Goal: Information Seeking & Learning: Learn about a topic

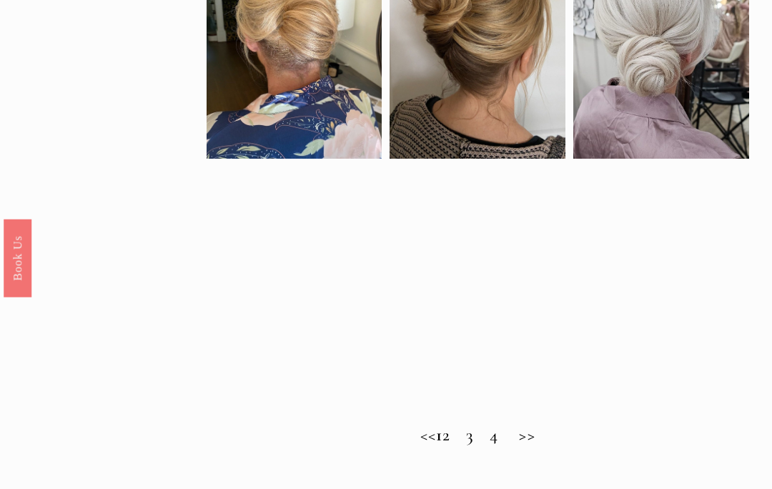
scroll to position [689, 0]
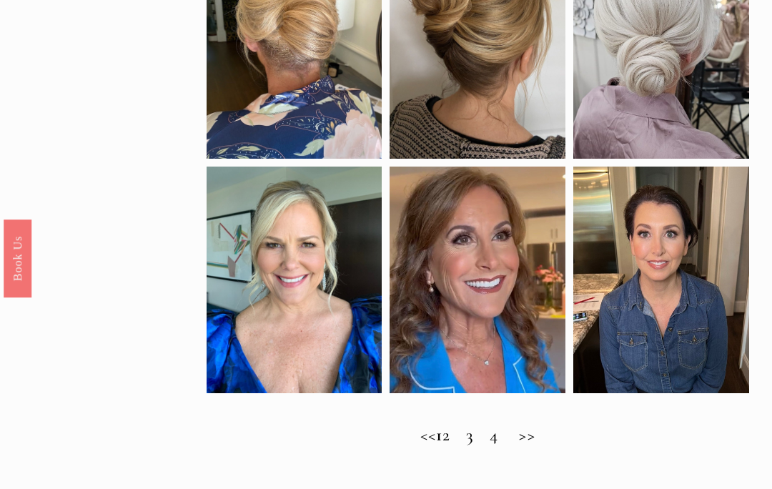
click at [477, 445] on h2 "<< 1 2 3 4 >>" at bounding box center [478, 435] width 543 height 21
click at [468, 446] on h2 "<< 1 2 3 4 >>" at bounding box center [478, 435] width 543 height 21
click at [543, 446] on h2 "<< 1 2 3 4 >>" at bounding box center [478, 435] width 543 height 21
click at [473, 446] on h2 "<< 1 2 3 4 >>" at bounding box center [478, 435] width 543 height 21
click at [470, 441] on h2 "<< 1 2 3 4 >>" at bounding box center [478, 435] width 543 height 21
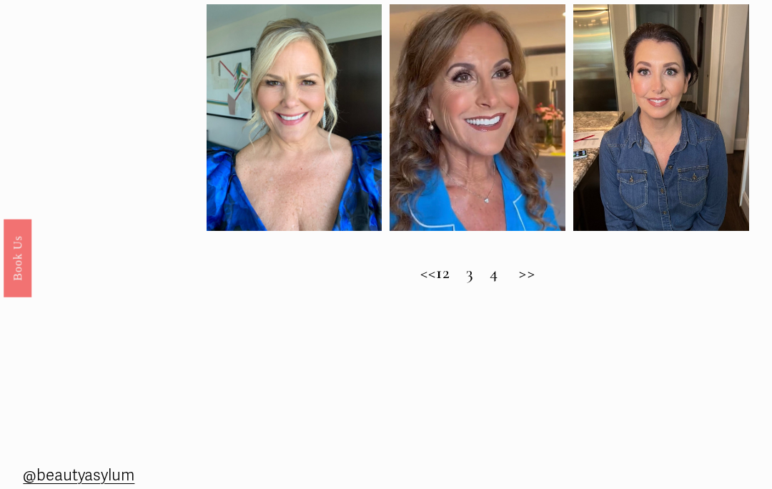
scroll to position [861, 0]
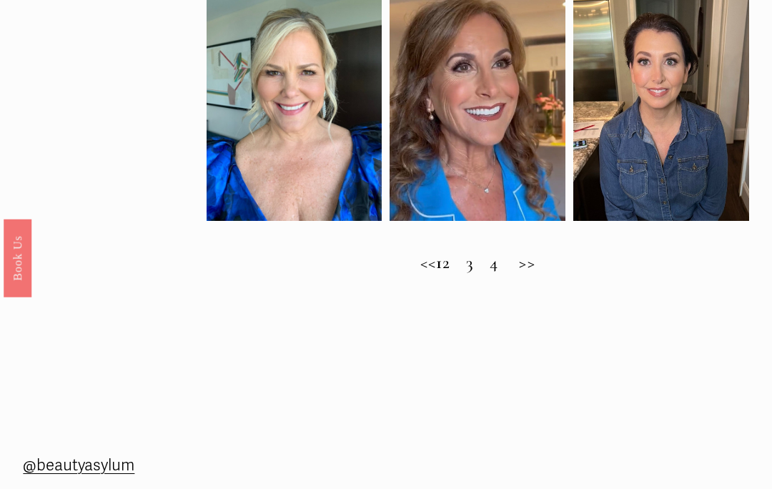
click at [541, 272] on h2 "<< 1 2 3 4 >>" at bounding box center [478, 263] width 543 height 21
click at [549, 273] on h2 "<< 1 2 3 4 >>" at bounding box center [478, 263] width 543 height 21
click at [549, 271] on h2 "<< 1 2 3 4 >>" at bounding box center [478, 263] width 543 height 21
click at [545, 269] on h2 "<< 1 2 3 4 >>" at bounding box center [478, 263] width 543 height 21
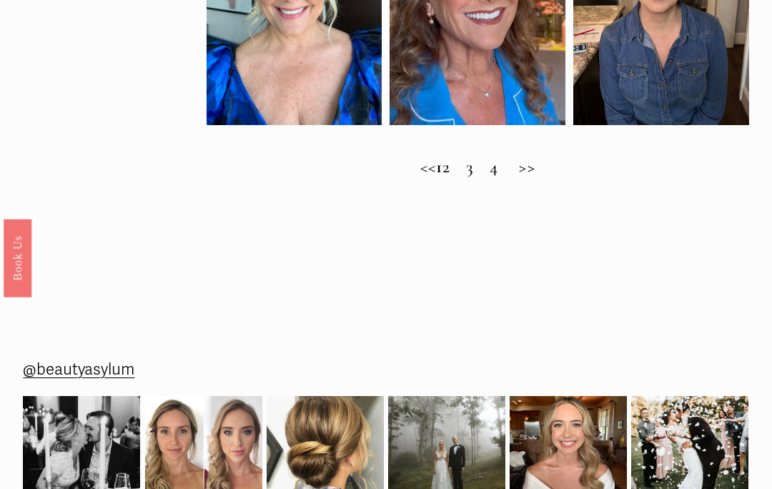
scroll to position [941, 0]
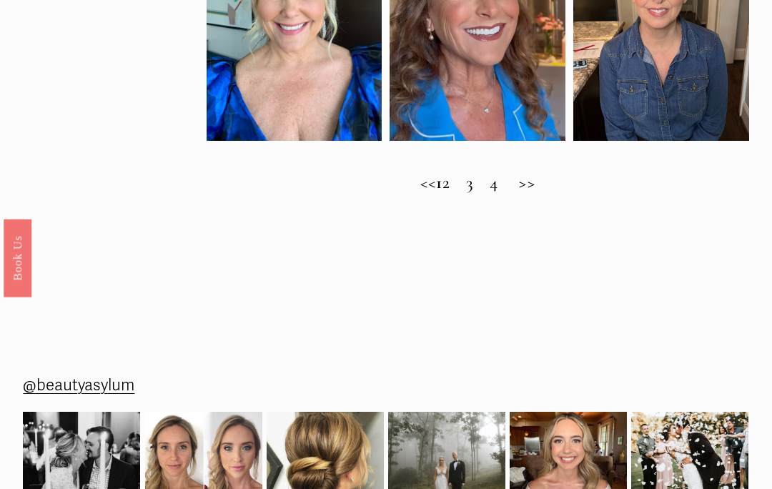
click at [509, 194] on h2 "<< 1 2 3 4 >>" at bounding box center [478, 183] width 543 height 21
click at [468, 194] on h2 "<< 1 2 3 4 >>" at bounding box center [478, 183] width 543 height 21
click at [446, 191] on h2 "<< 1 2 3 4 >>" at bounding box center [478, 183] width 543 height 21
click at [421, 191] on h2 "<< 1 2 3 4 >>" at bounding box center [478, 183] width 543 height 21
click at [556, 191] on h2 "<< 1 2 3 4 >>" at bounding box center [478, 183] width 543 height 21
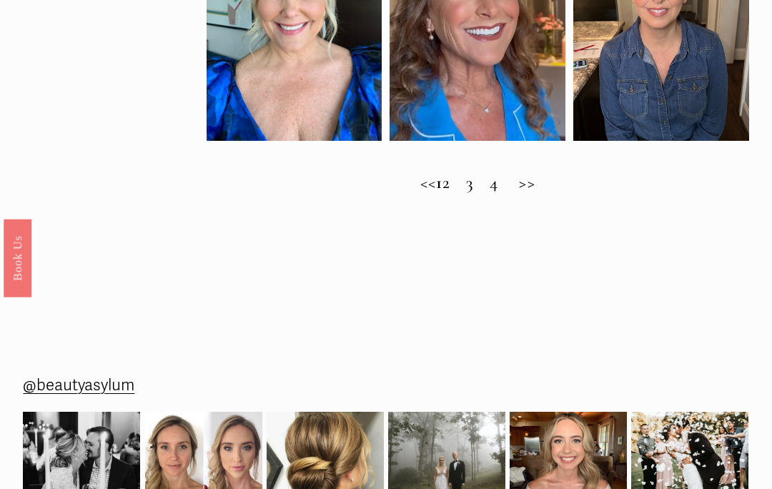
click at [546, 194] on h2 "<< 1 2 3 4 >>" at bounding box center [478, 183] width 543 height 21
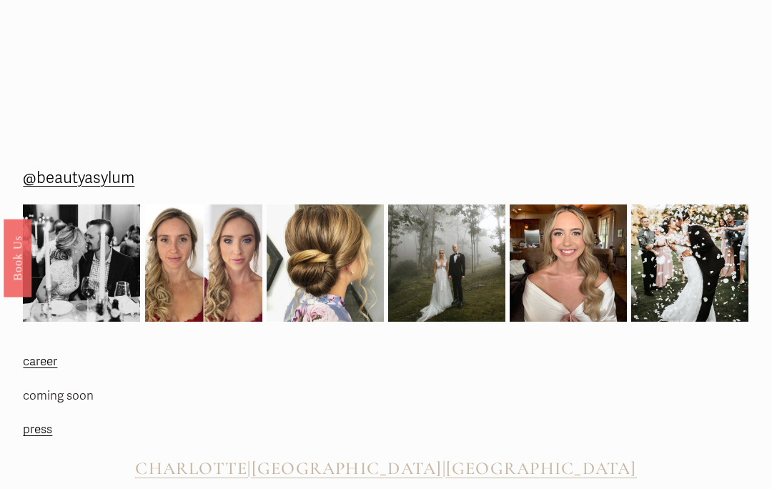
scroll to position [1159, 0]
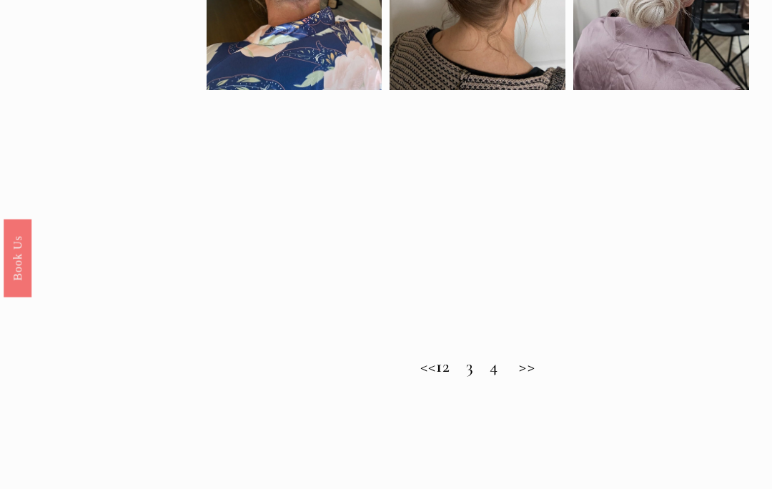
scroll to position [834, 0]
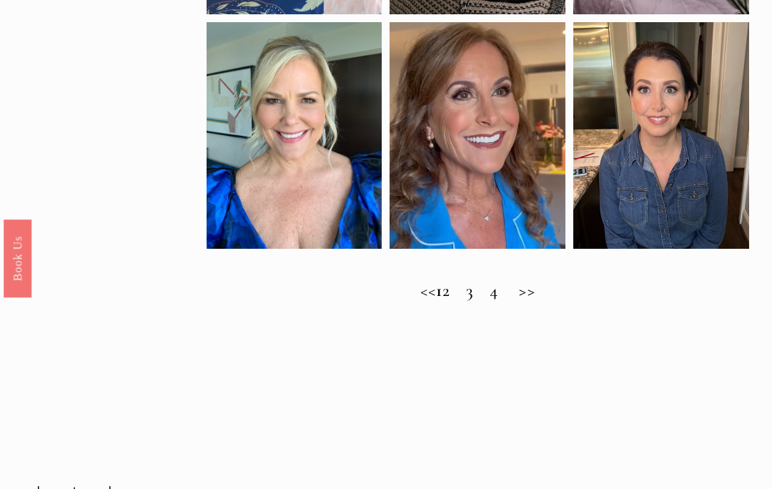
click at [463, 383] on h1 "Best Mother of the Bride Hairstyles for a Sophisticated Look" at bounding box center [386, 362] width 772 height 69
click at [470, 301] on h2 "<< 1 2 3 4 >>" at bounding box center [478, 290] width 543 height 21
click at [466, 301] on h2 "<< 1 2 3 4 >>" at bounding box center [478, 290] width 543 height 21
click at [473, 301] on h2 "<< 1 2 3 4 >>" at bounding box center [478, 290] width 543 height 21
click at [497, 301] on h2 "<< 1 2 3 4 >>" at bounding box center [478, 290] width 543 height 21
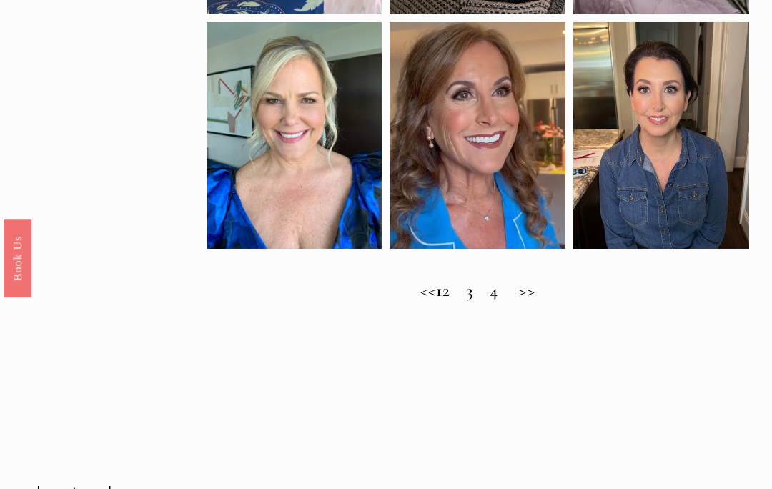
click at [496, 301] on h2 "<< 1 2 3 4 >>" at bounding box center [478, 290] width 543 height 21
click at [537, 301] on h2 "<< 1 2 3 4 >>" at bounding box center [478, 290] width 543 height 21
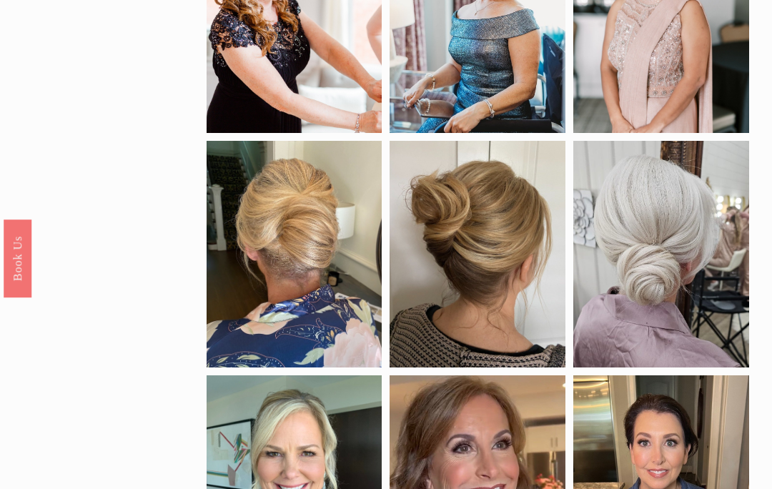
scroll to position [169, 0]
